Goal: Information Seeking & Learning: Learn about a topic

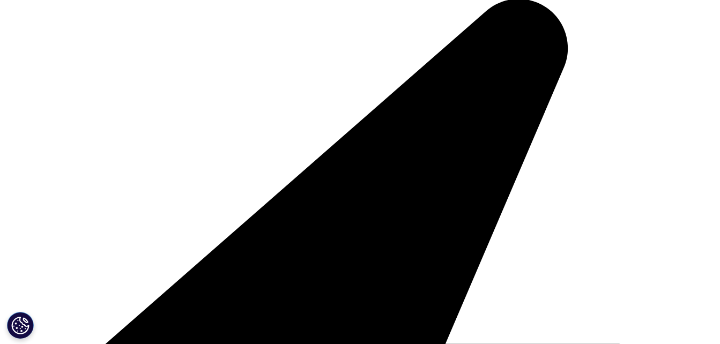
scroll to position [375, 0]
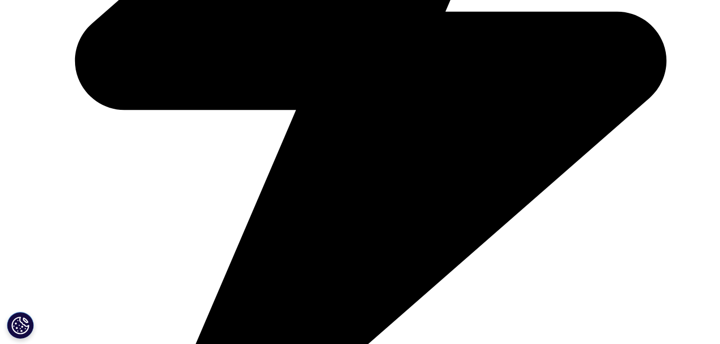
scroll to position [559, 0]
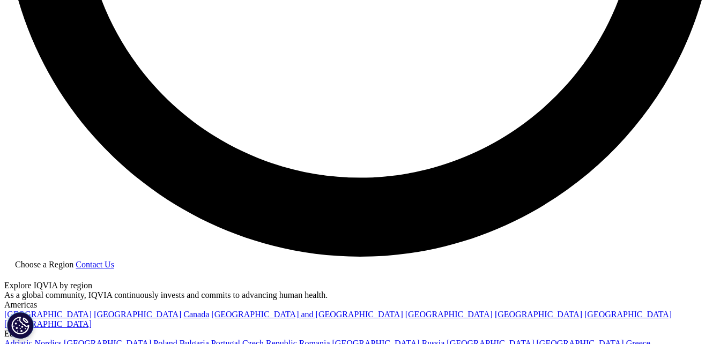
scroll to position [1983, 0]
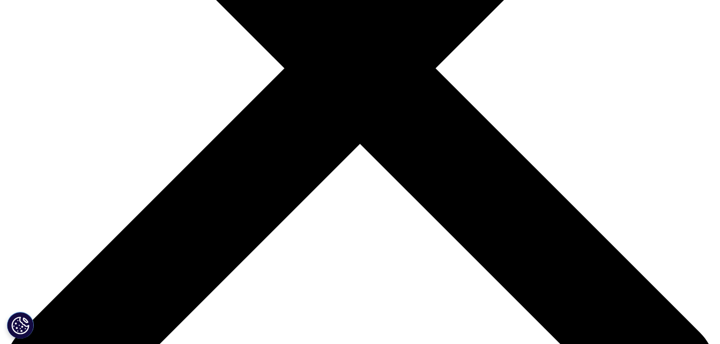
scroll to position [322, 0]
